Goal: Task Accomplishment & Management: Manage account settings

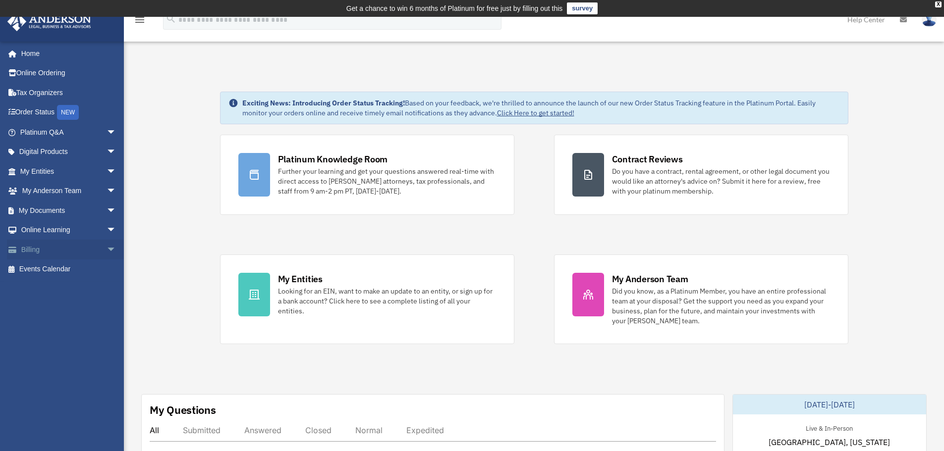
click at [40, 251] on link "Billing arrow_drop_down" at bounding box center [69, 250] width 124 height 20
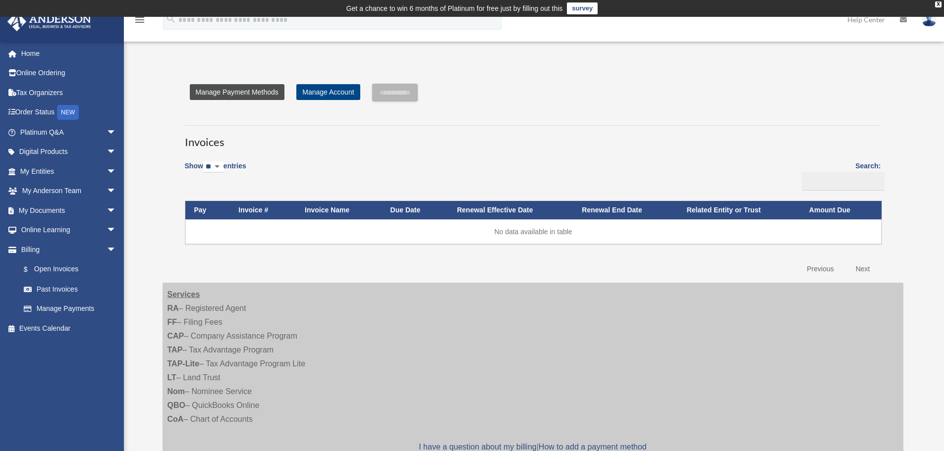
click at [246, 88] on link "Manage Payment Methods" at bounding box center [237, 92] width 95 height 16
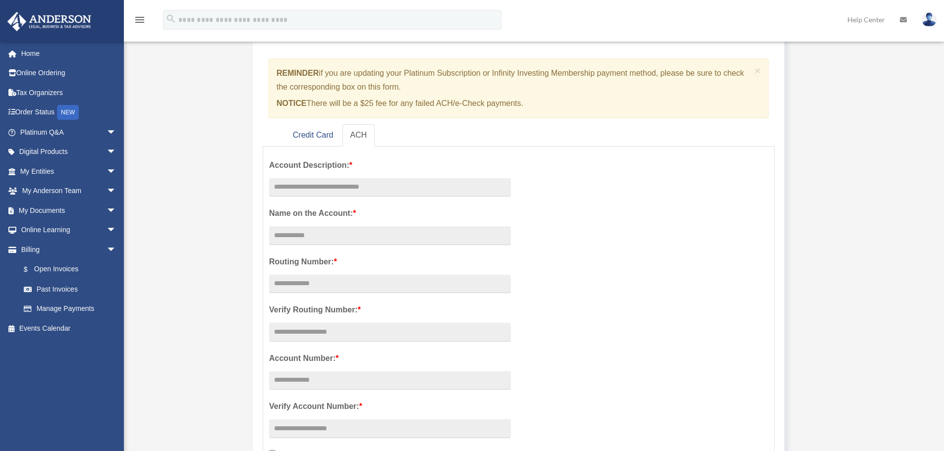
scroll to position [99, 0]
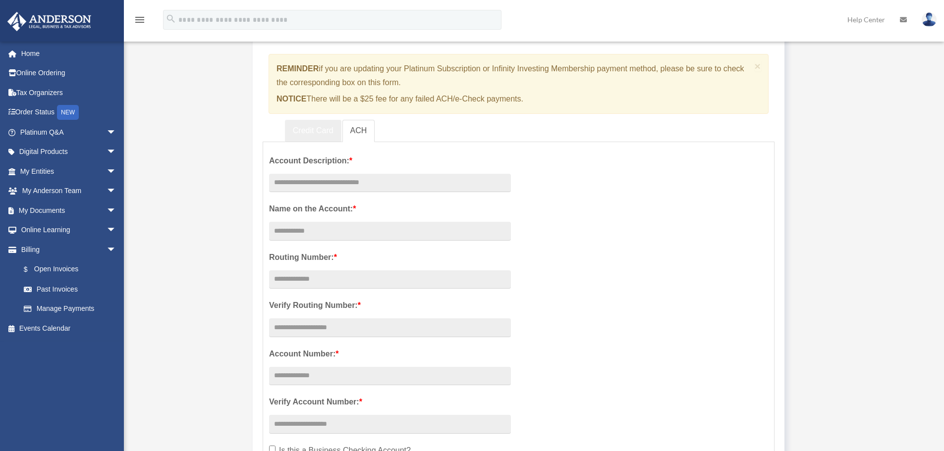
click at [305, 128] on link "Credit Card" at bounding box center [313, 131] width 56 height 22
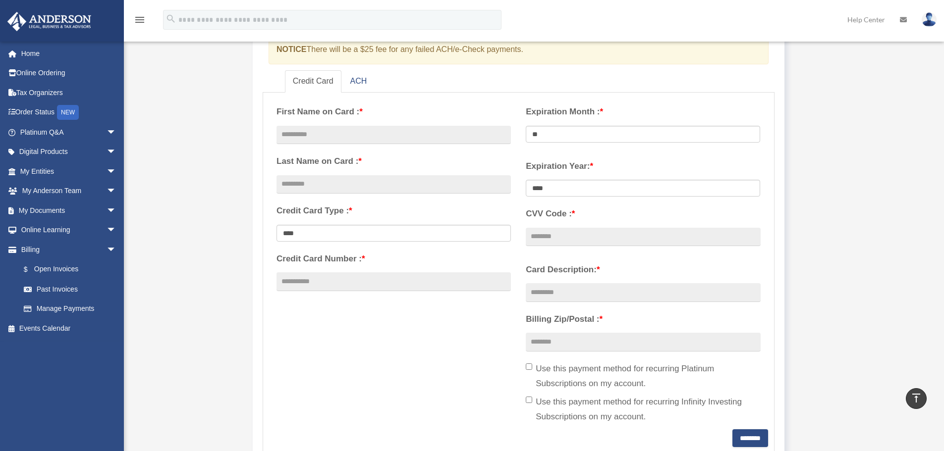
scroll to position [0, 0]
